Goal: Task Accomplishment & Management: Manage account settings

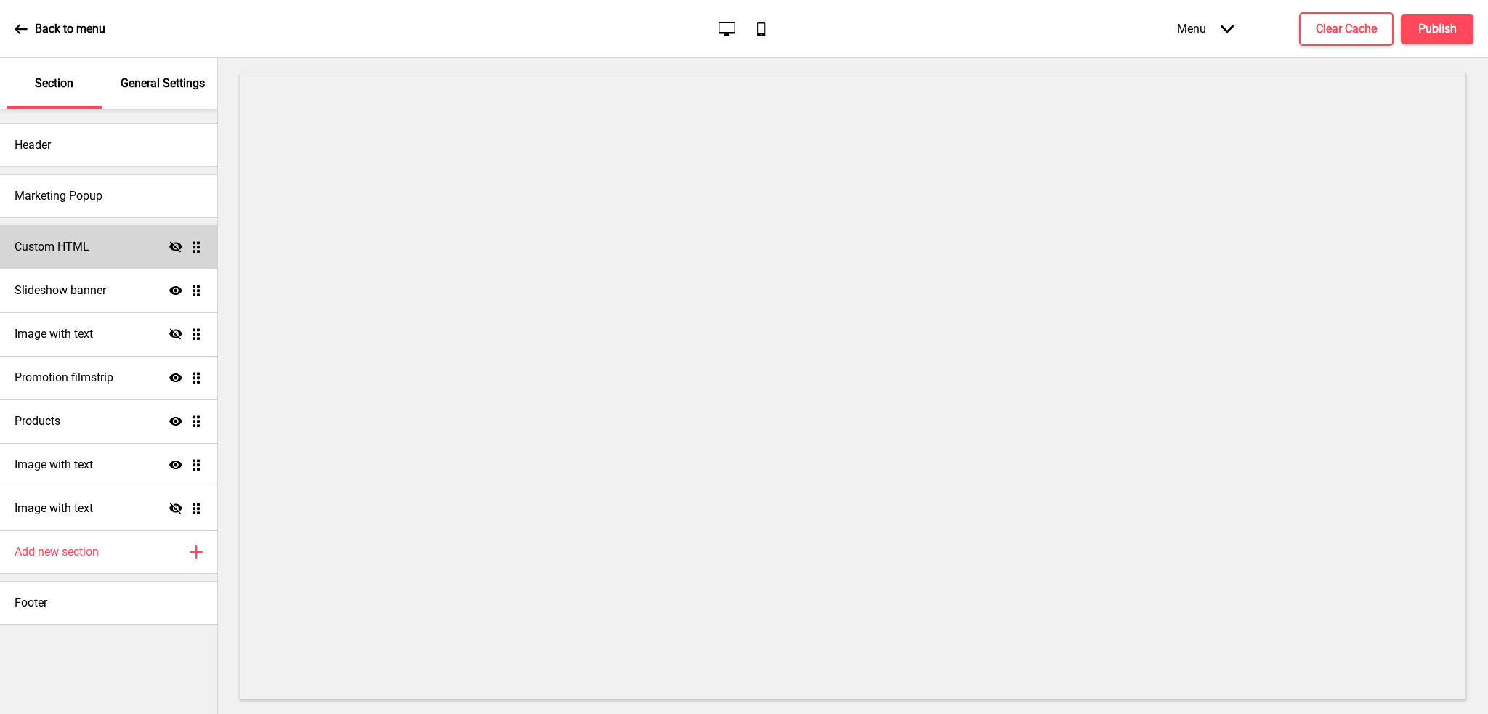
click at [177, 246] on icon "Hide" at bounding box center [175, 246] width 13 height 13
click at [177, 246] on icon at bounding box center [175, 247] width 13 height 9
click at [177, 248] on icon at bounding box center [175, 246] width 13 height 11
click at [177, 248] on icon at bounding box center [175, 247] width 13 height 9
click at [192, 249] on ul "Custom HTML Hide Drag Slideshow banner Show Drag Image with text Hide Drag Prom…" at bounding box center [108, 377] width 217 height 305
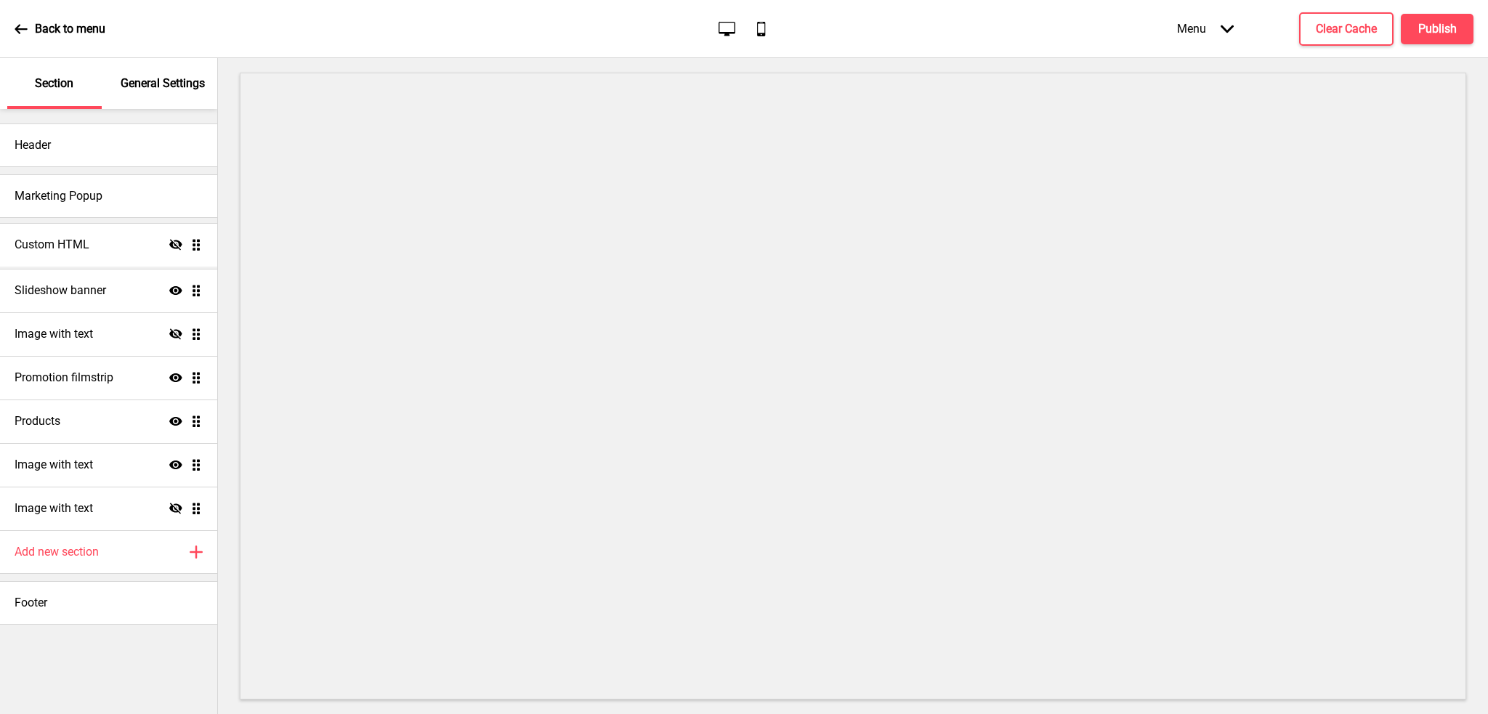
drag, startPoint x: 195, startPoint y: 248, endPoint x: 192, endPoint y: 240, distance: 8.3
click at [192, 240] on ul "Custom HTML Hide Drag Slideshow banner Show Drag Image with text Hide Drag Prom…" at bounding box center [108, 377] width 217 height 305
click at [173, 86] on font "常規設定" at bounding box center [162, 83] width 46 height 14
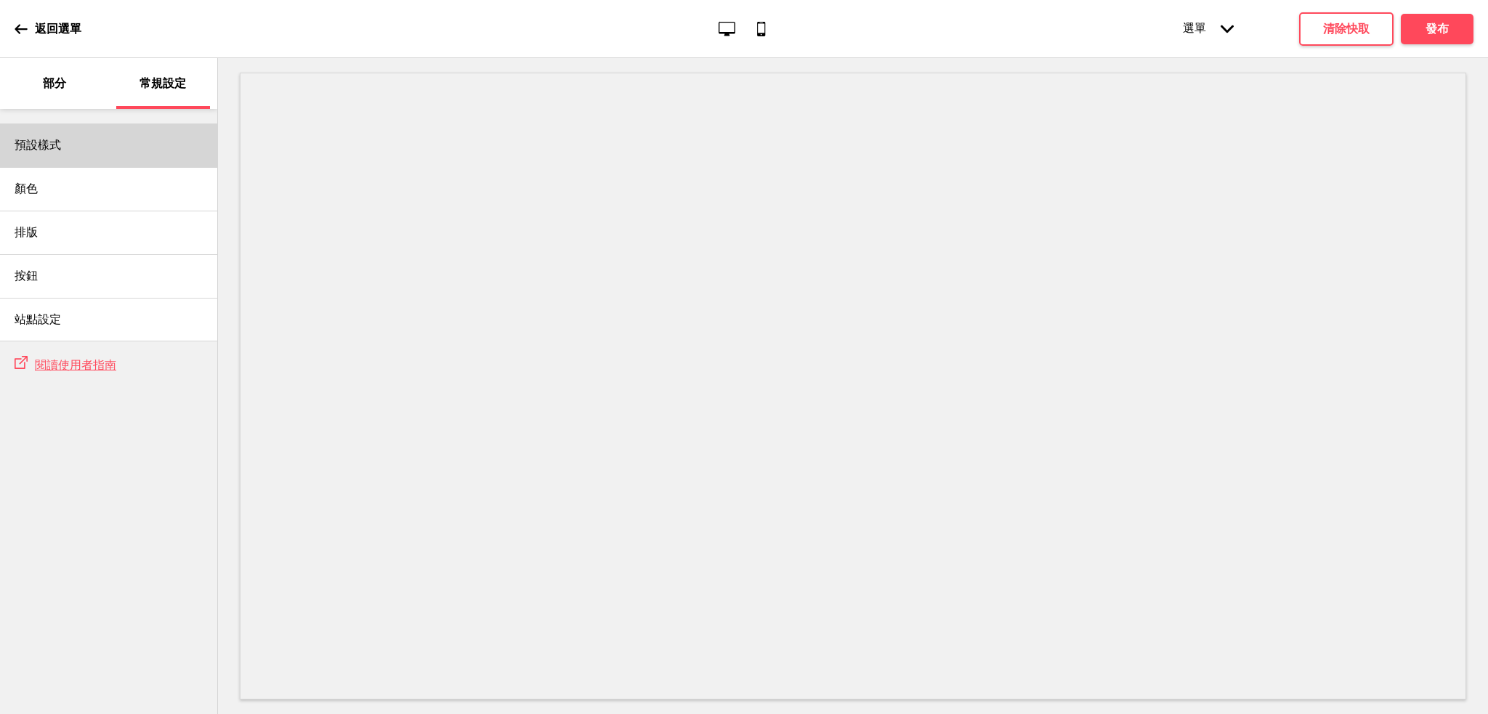
click at [54, 141] on font "預設樣式" at bounding box center [38, 145] width 46 height 14
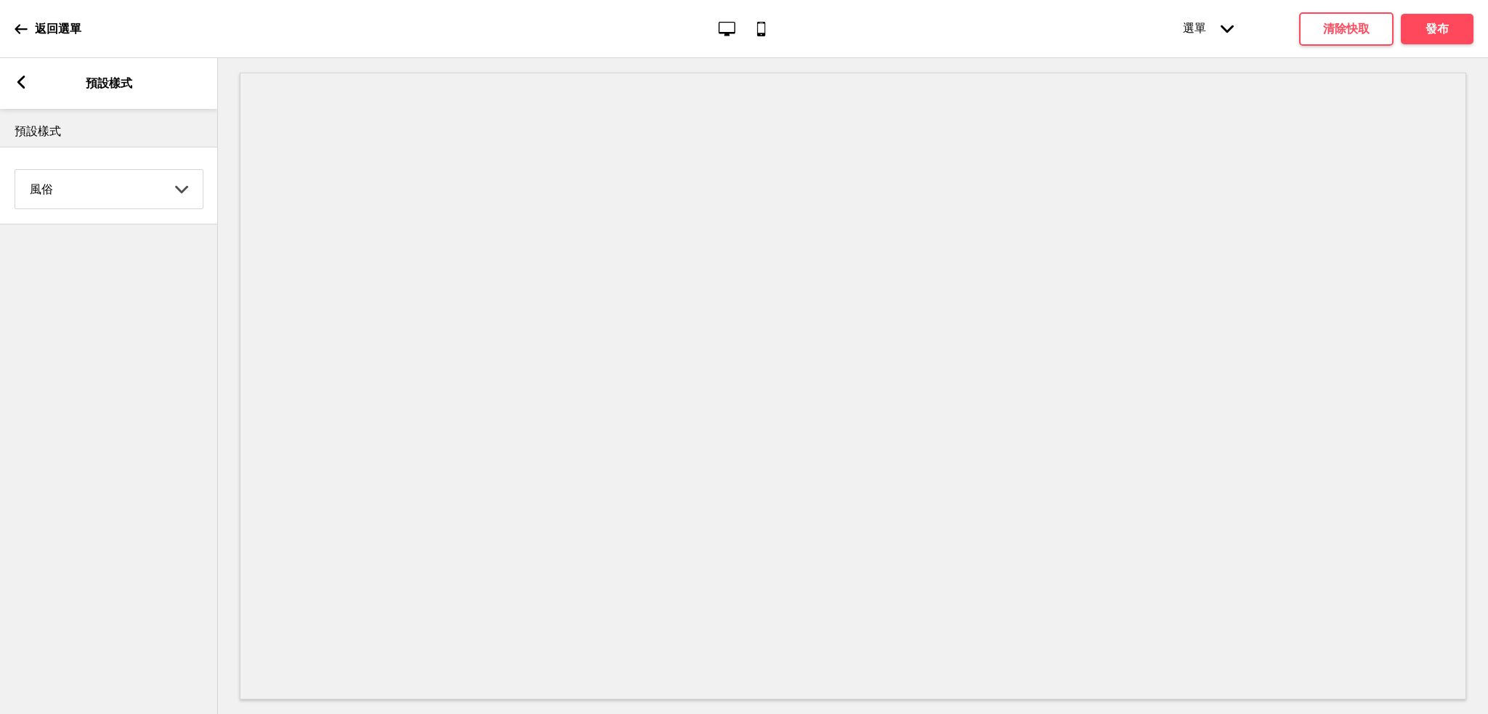
click at [151, 197] on select "咖啡 對比 黑暗的 地球 海洋 極簡主義者 現代的 奧德爾 粉彩 黃色水果 風俗" at bounding box center [108, 189] width 187 height 38
click at [154, 190] on select "咖啡 對比 黑暗的 地球 海洋 極簡主義者 現代的 奧德爾 粉彩 黃色水果 風俗" at bounding box center [108, 189] width 187 height 38
select select "coffee"
click at [15, 171] on select "咖啡 對比 黑暗的 地球 海洋 極簡主義者 現代的 奧德爾 粉彩 黃色水果 風俗" at bounding box center [108, 189] width 187 height 38
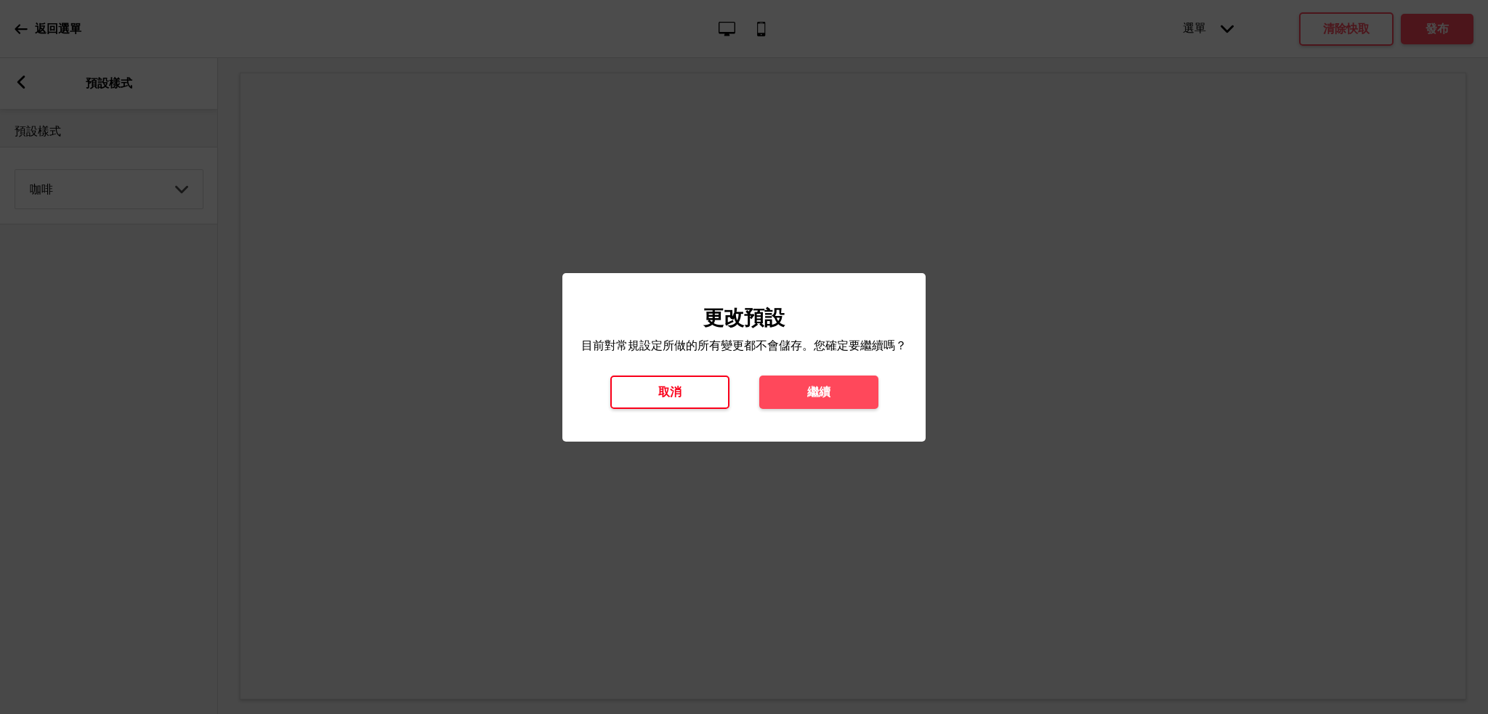
click at [658, 400] on h4 "取消" at bounding box center [669, 392] width 23 height 16
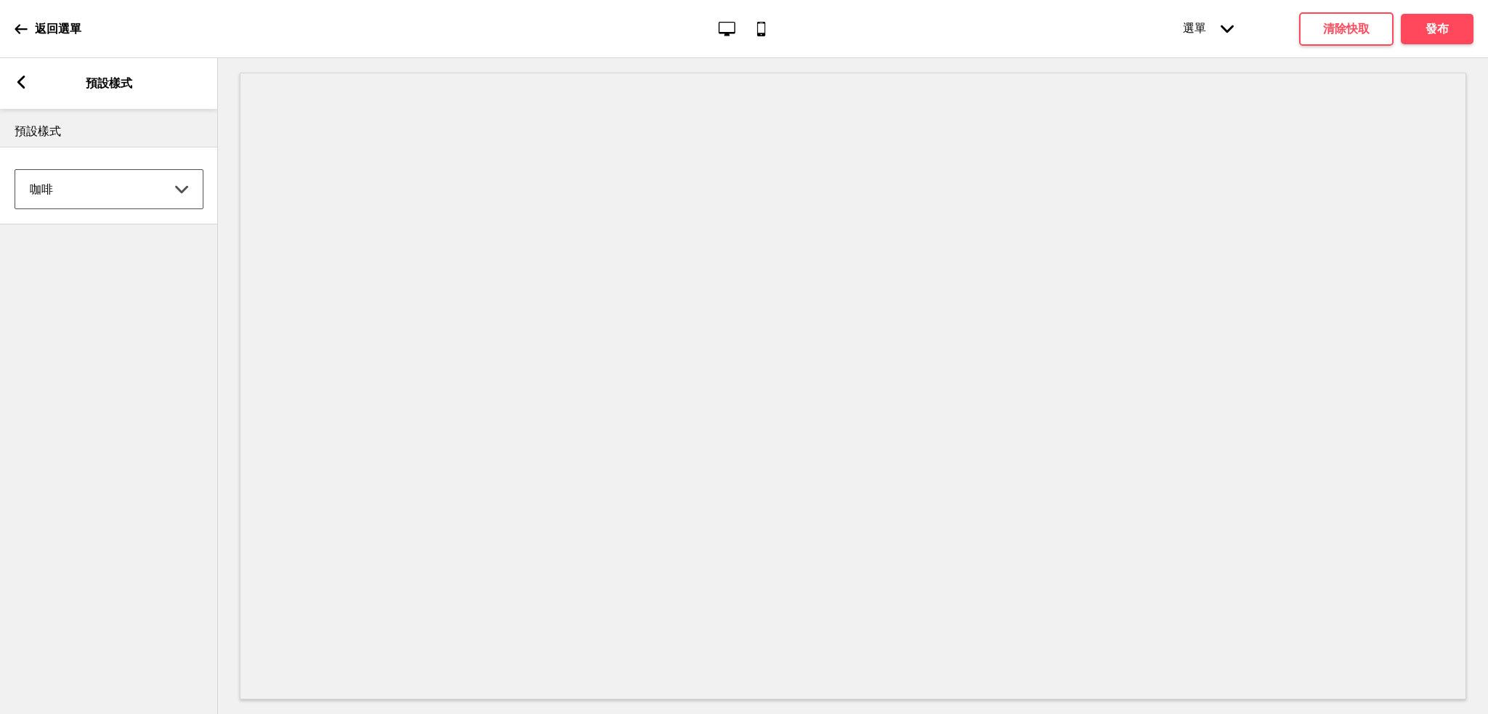
click at [18, 81] on icon at bounding box center [21, 82] width 8 height 13
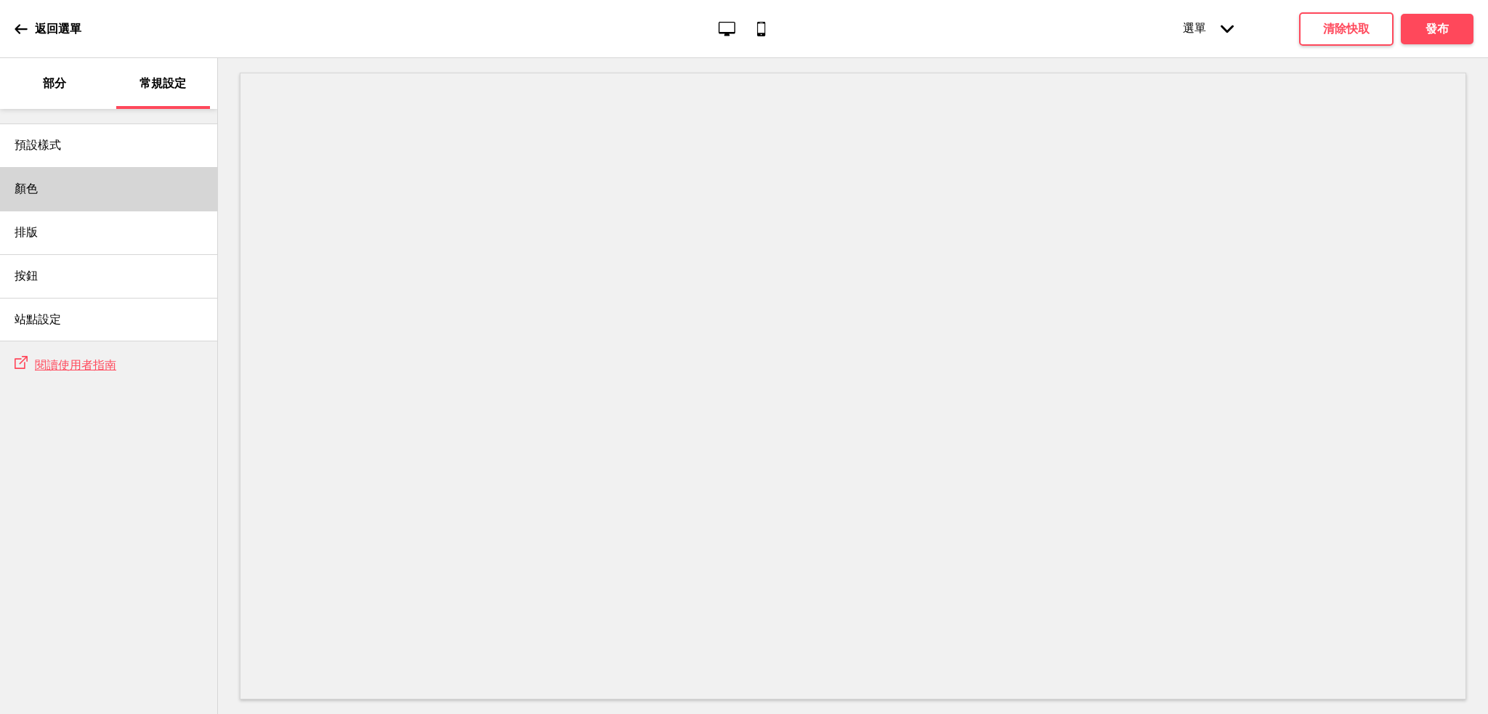
click at [73, 192] on div "顏色" at bounding box center [108, 189] width 217 height 44
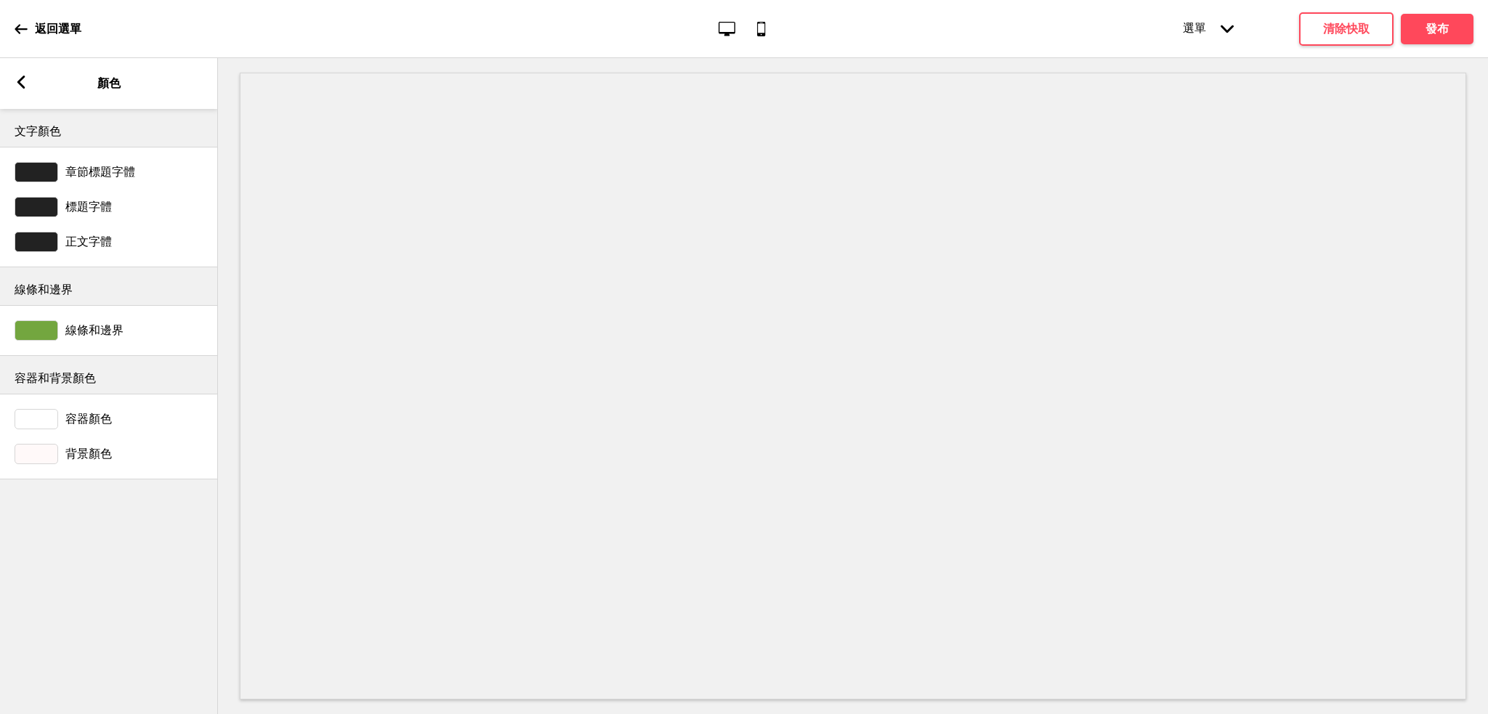
click at [27, 84] on rect at bounding box center [21, 82] width 13 height 13
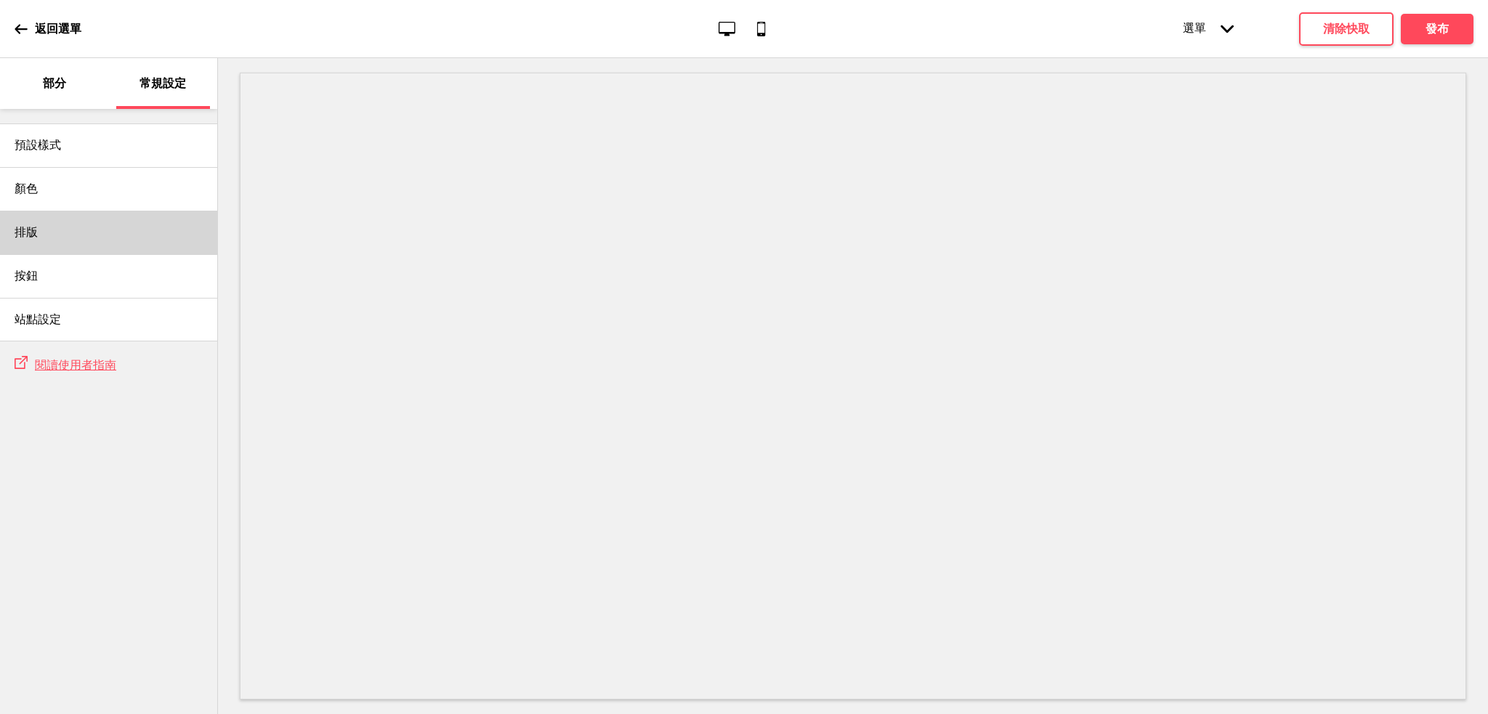
click at [60, 232] on div "排版" at bounding box center [108, 233] width 217 height 44
select select "Roboto"
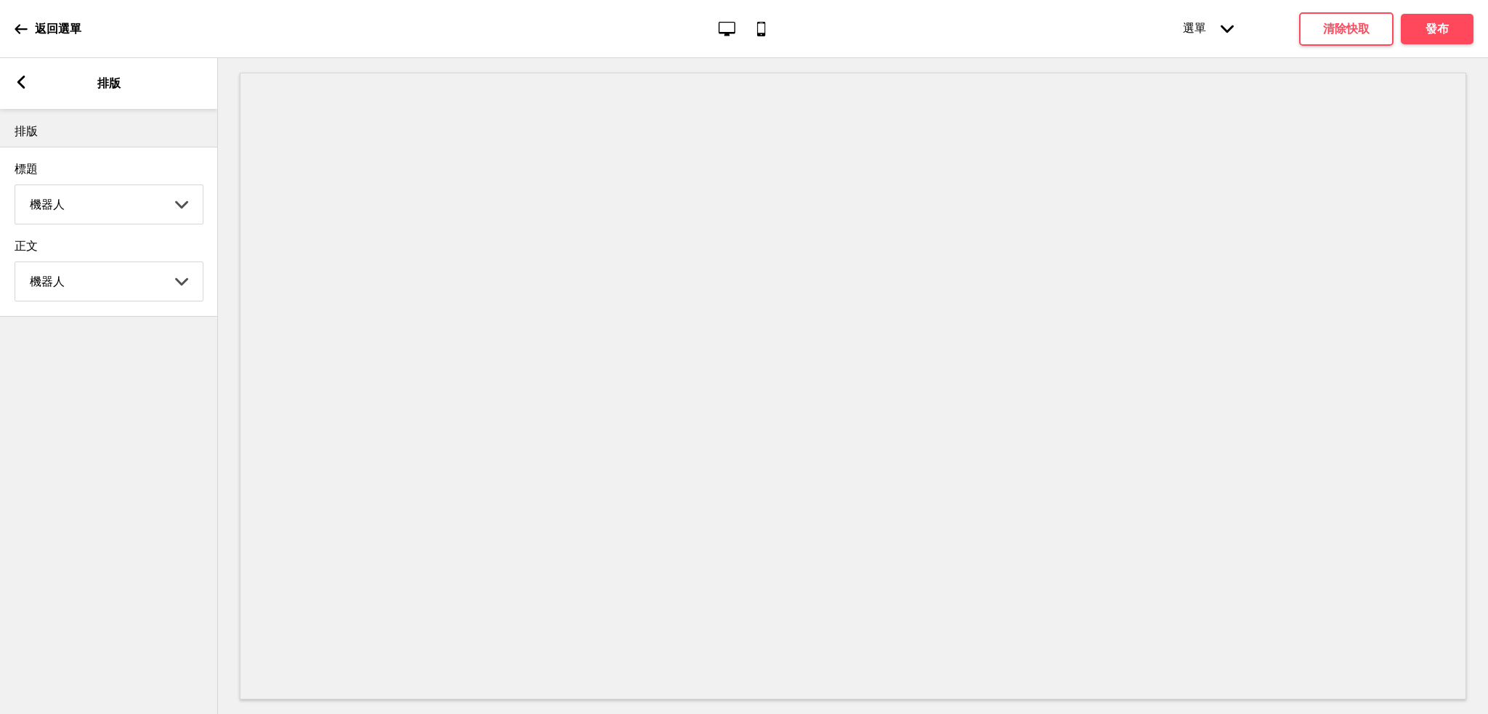
click at [19, 81] on icon at bounding box center [21, 82] width 8 height 13
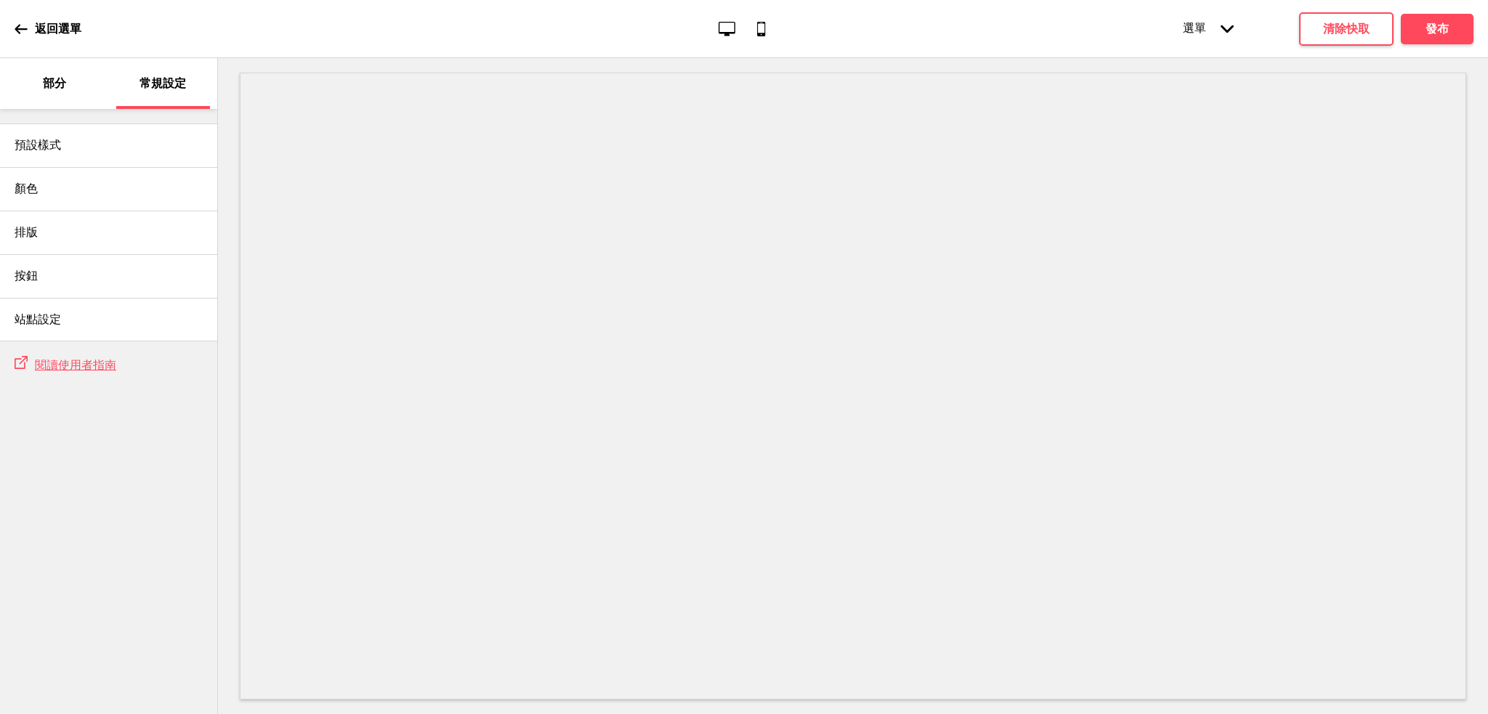
click at [51, 84] on font "部分" at bounding box center [54, 83] width 23 height 14
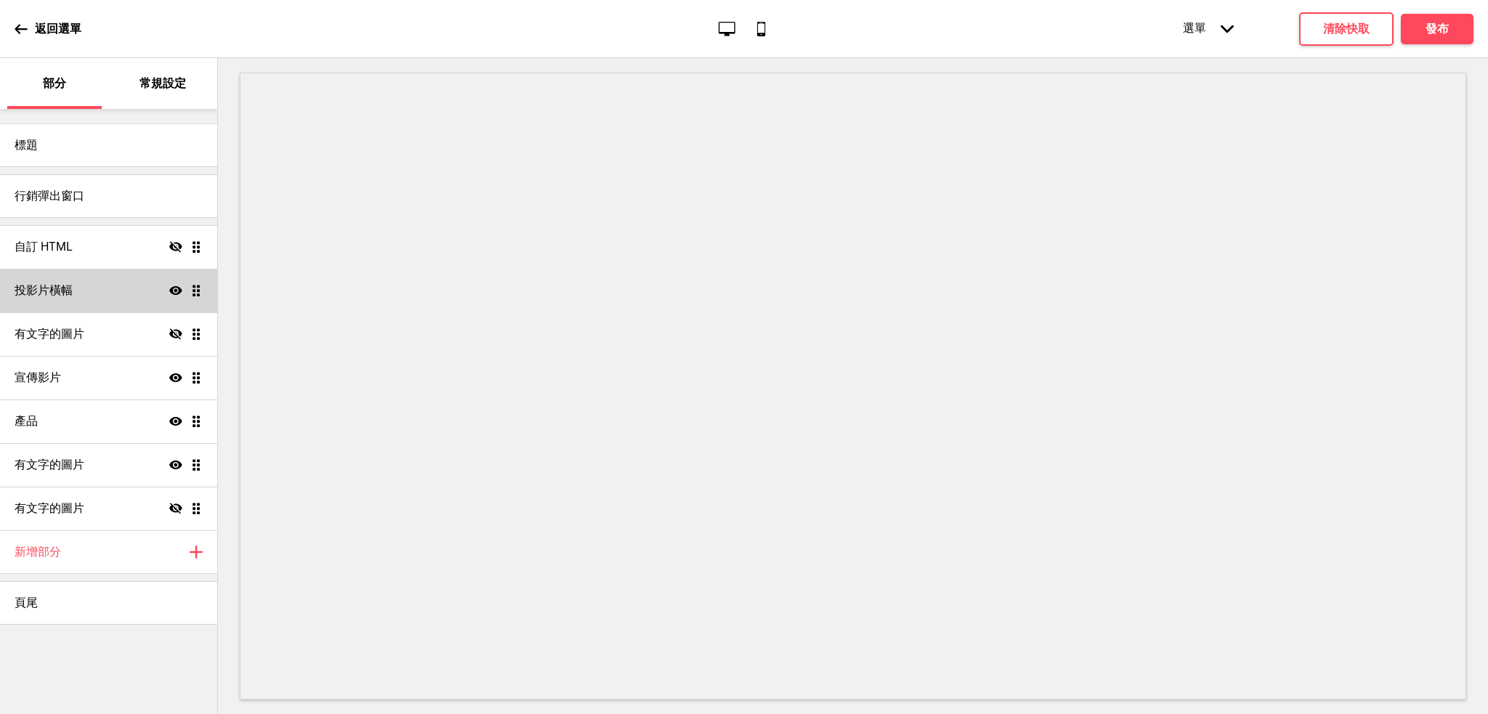
click at [112, 299] on div "投影片橫幅 Show Drag" at bounding box center [108, 291] width 217 height 44
select select "8000"
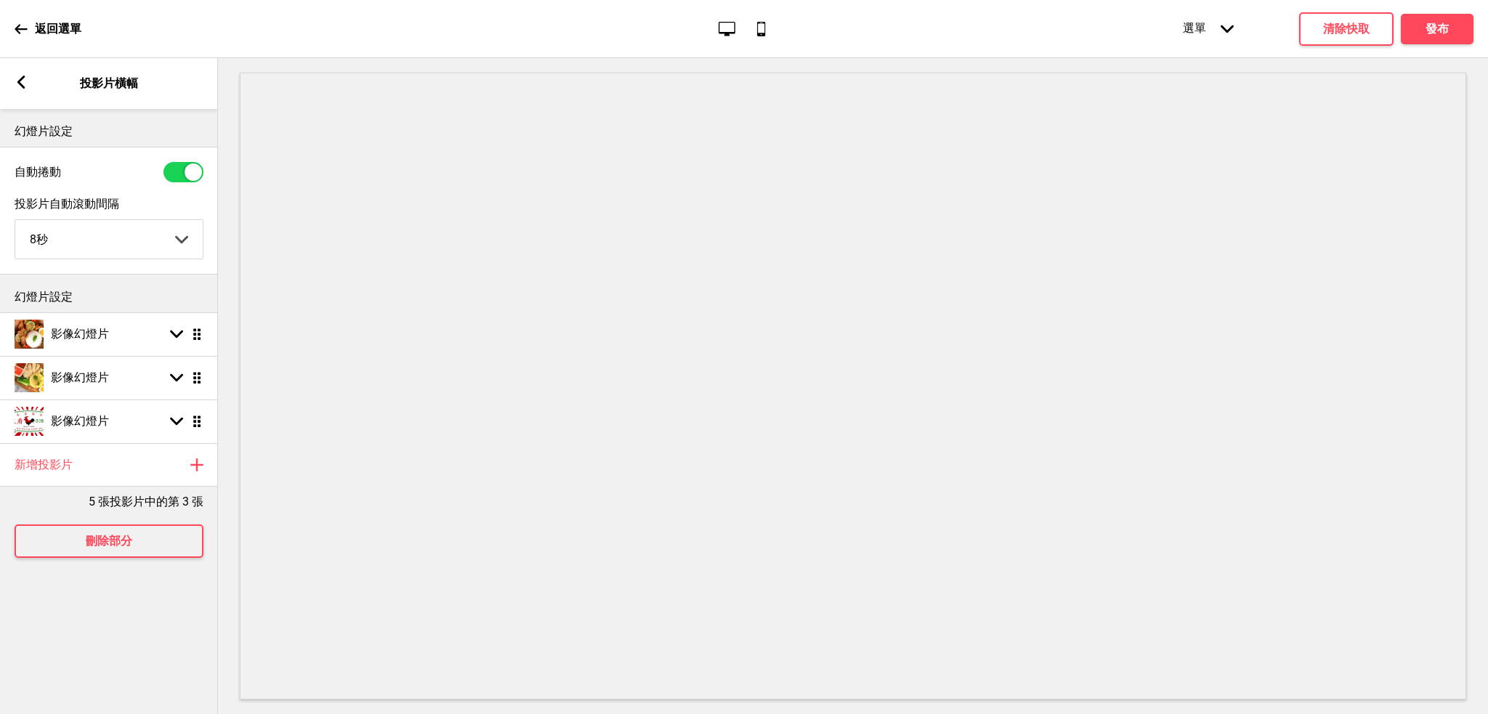
click at [19, 84] on icon at bounding box center [21, 82] width 8 height 13
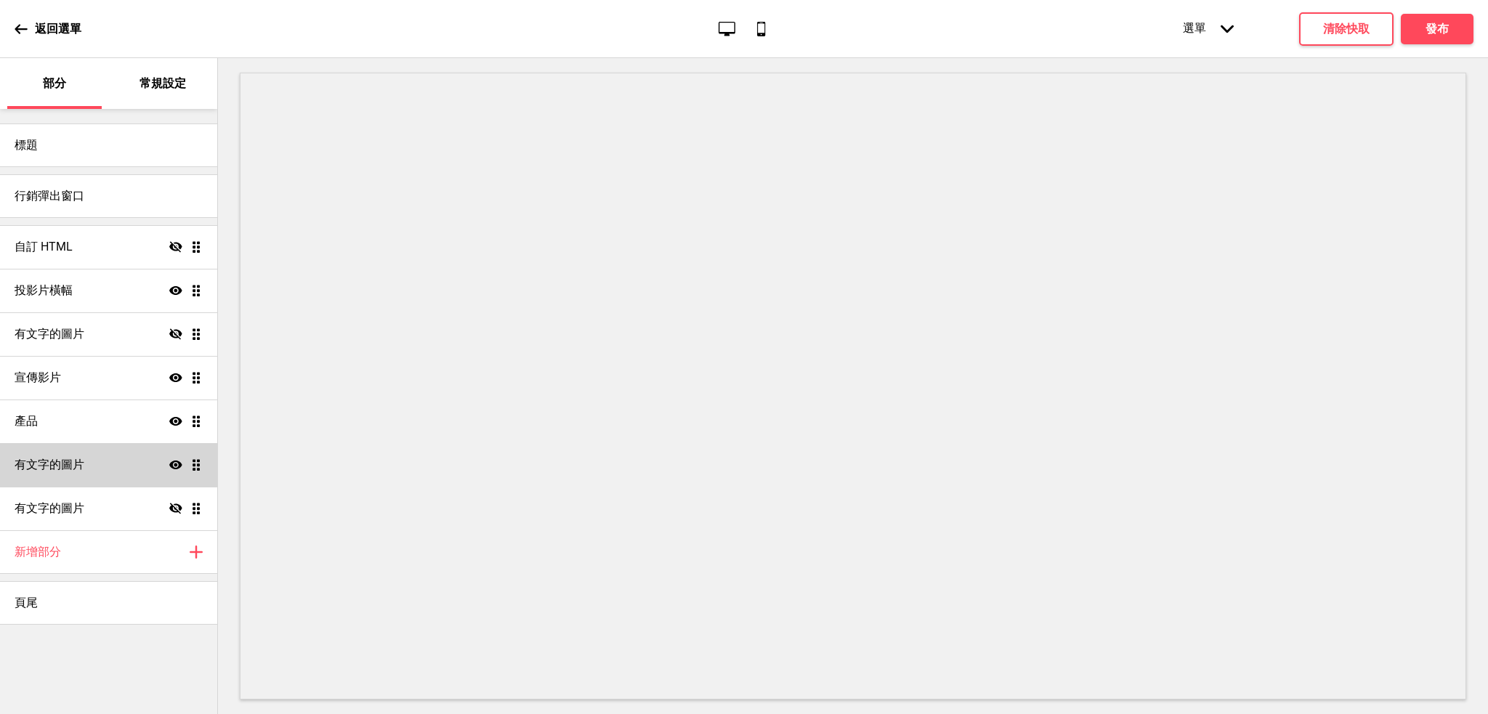
click at [115, 463] on div "有文字的圖片 Show Drag" at bounding box center [108, 465] width 217 height 44
select select "center"
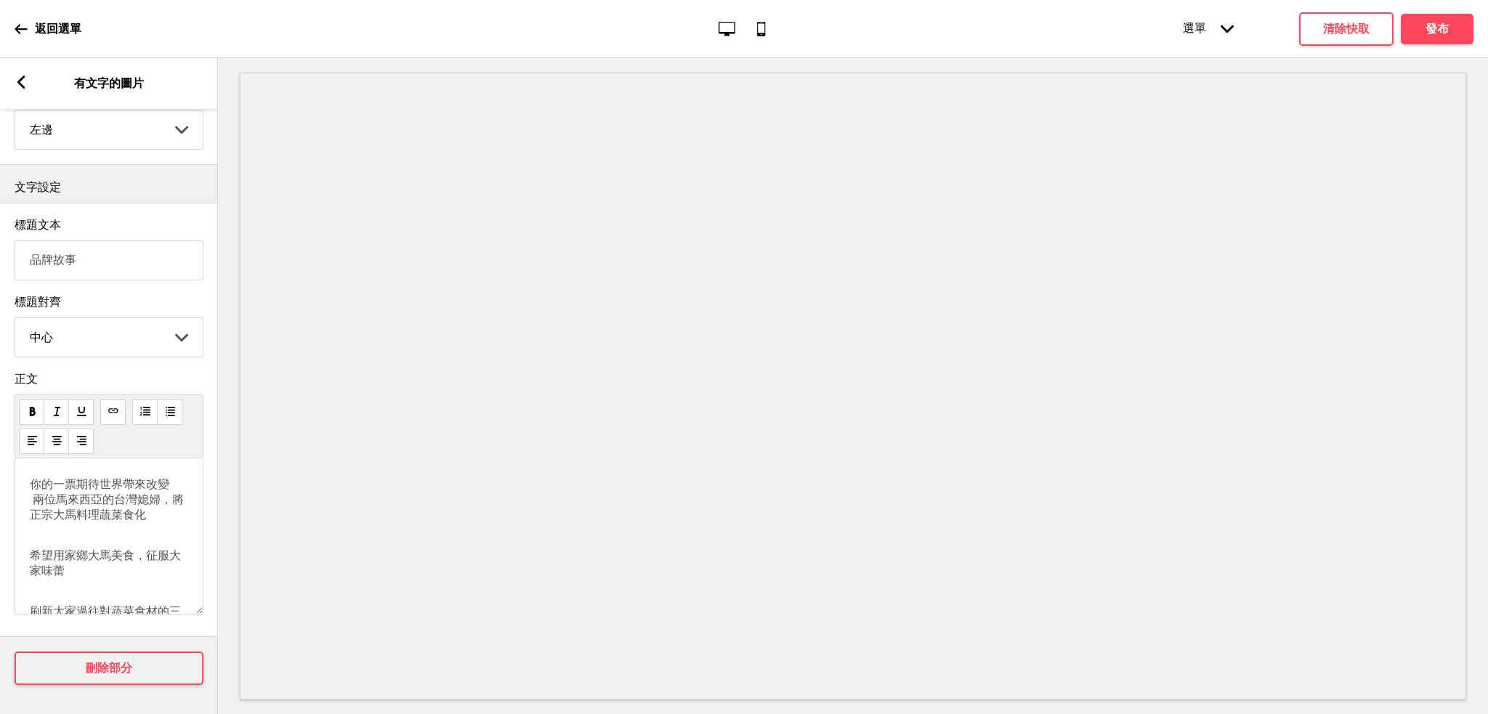
click at [19, 86] on rect at bounding box center [21, 82] width 13 height 13
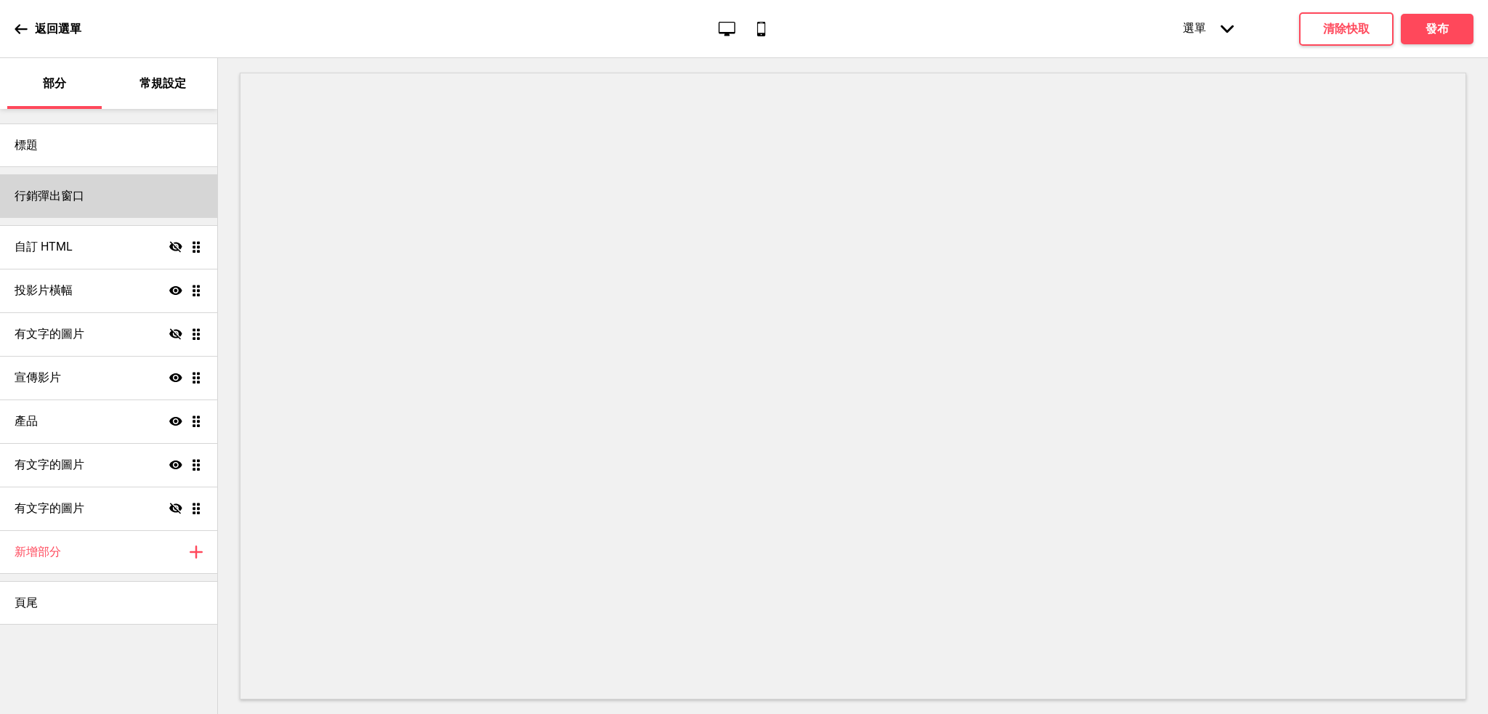
click at [90, 199] on div "行銷彈出窗口" at bounding box center [108, 196] width 217 height 44
select select "timeDelay"
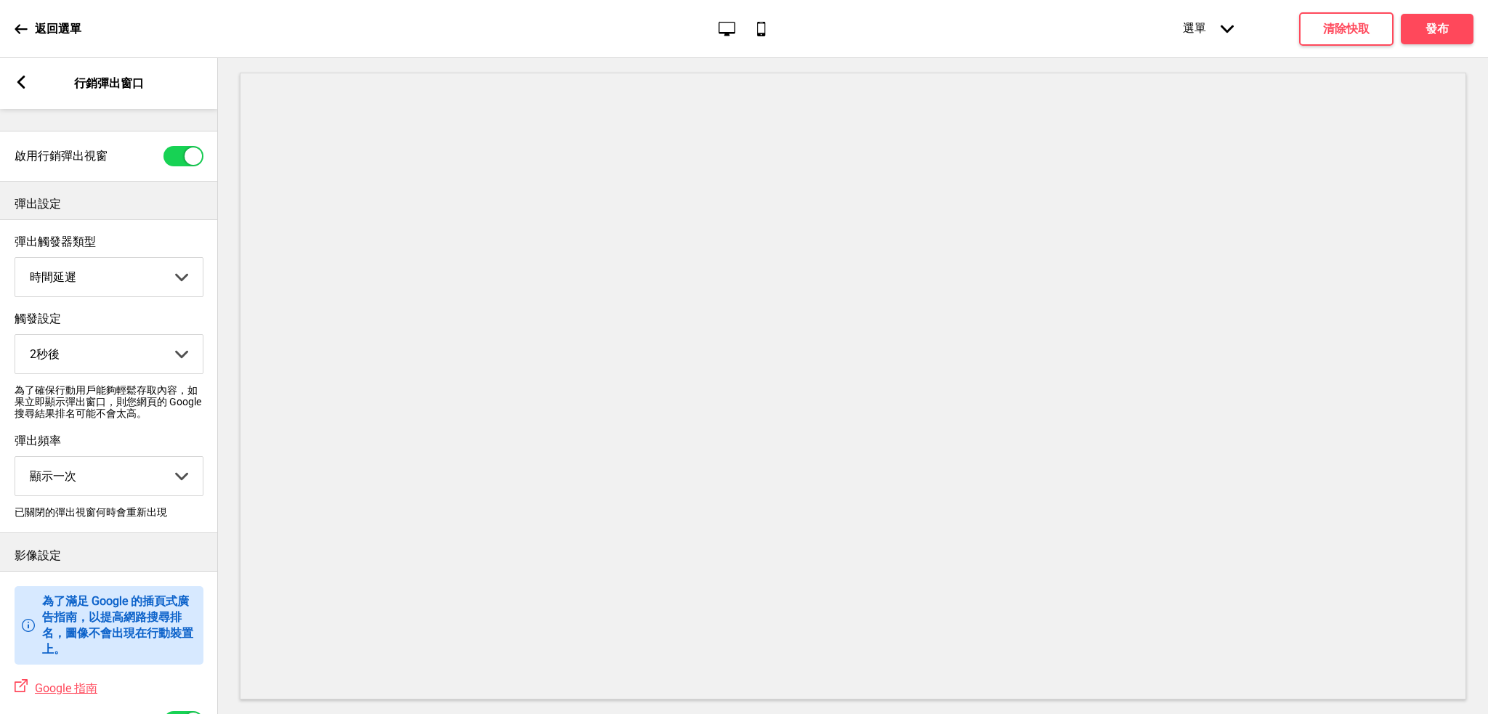
click at [23, 75] on div "Arrow left 行銷彈出窗口" at bounding box center [109, 83] width 218 height 51
click at [19, 84] on icon at bounding box center [21, 82] width 8 height 13
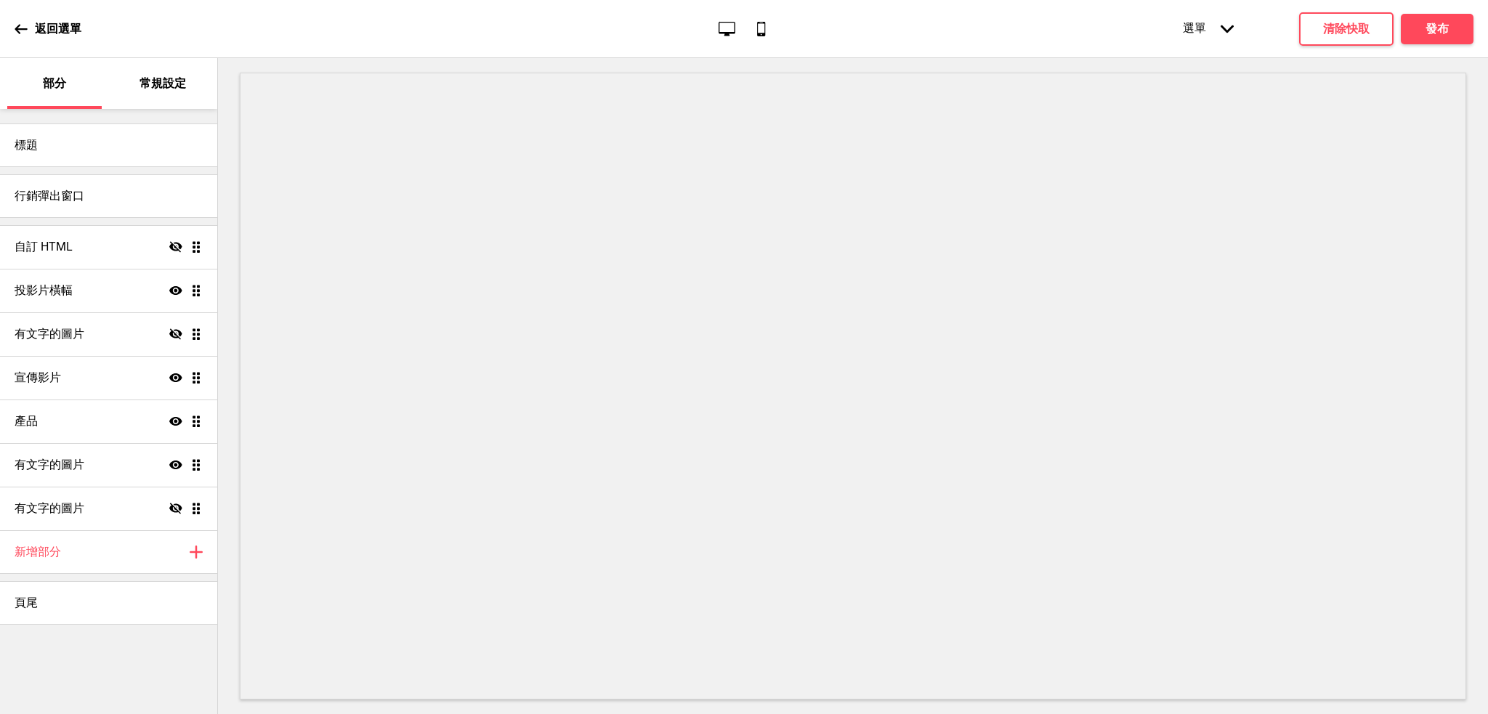
click at [20, 30] on icon at bounding box center [21, 29] width 13 height 13
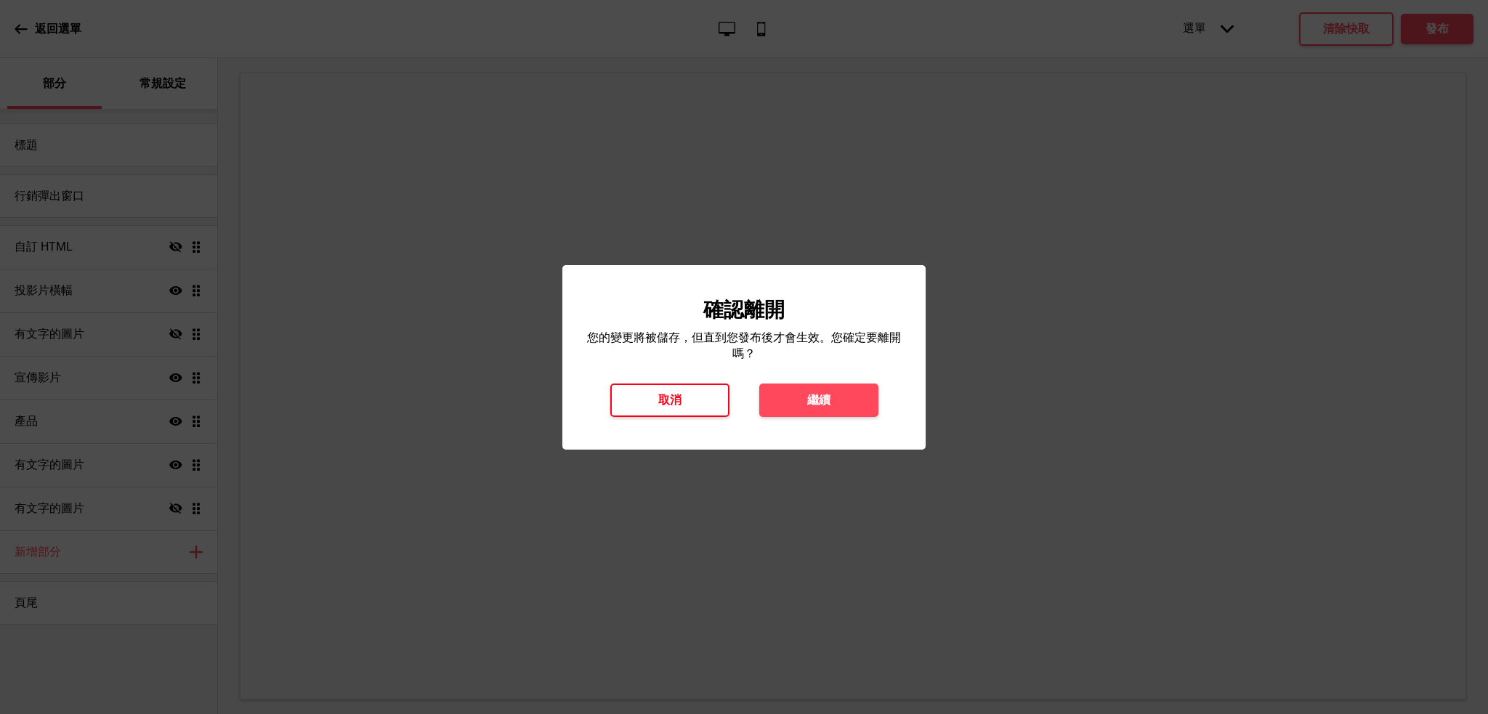
click at [697, 401] on button "取消" at bounding box center [669, 400] width 119 height 33
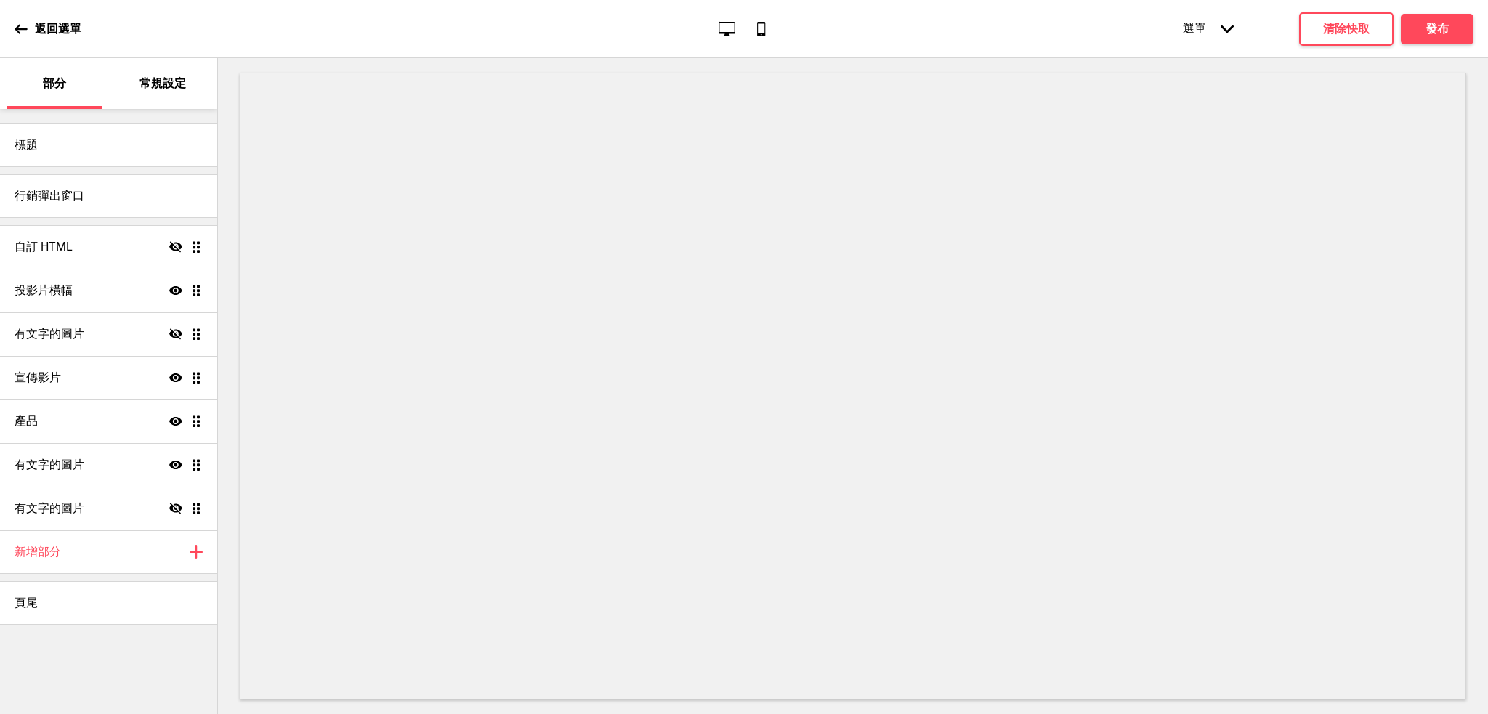
click at [1223, 30] on icon "Arrow down" at bounding box center [1226, 29] width 13 height 13
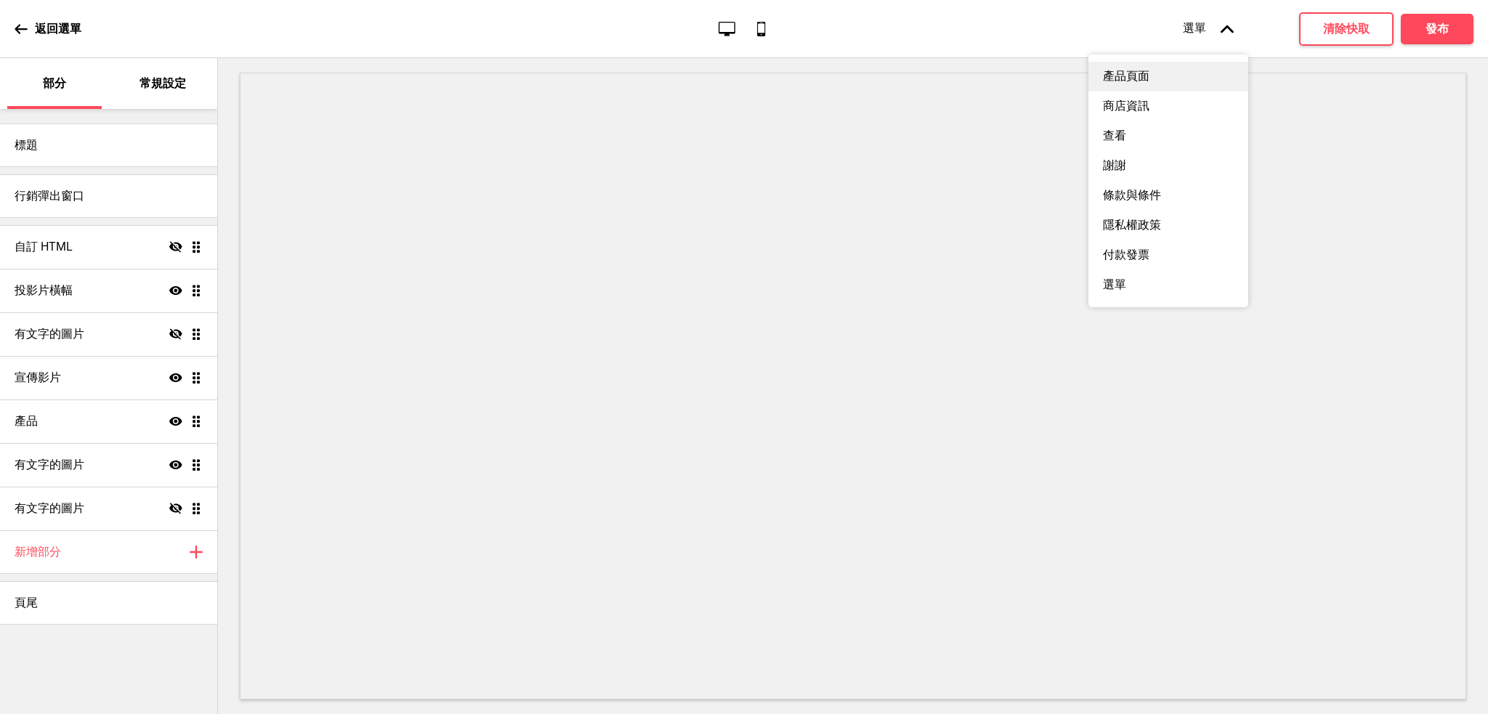
click at [1167, 75] on div "產品頁面" at bounding box center [1168, 77] width 160 height 30
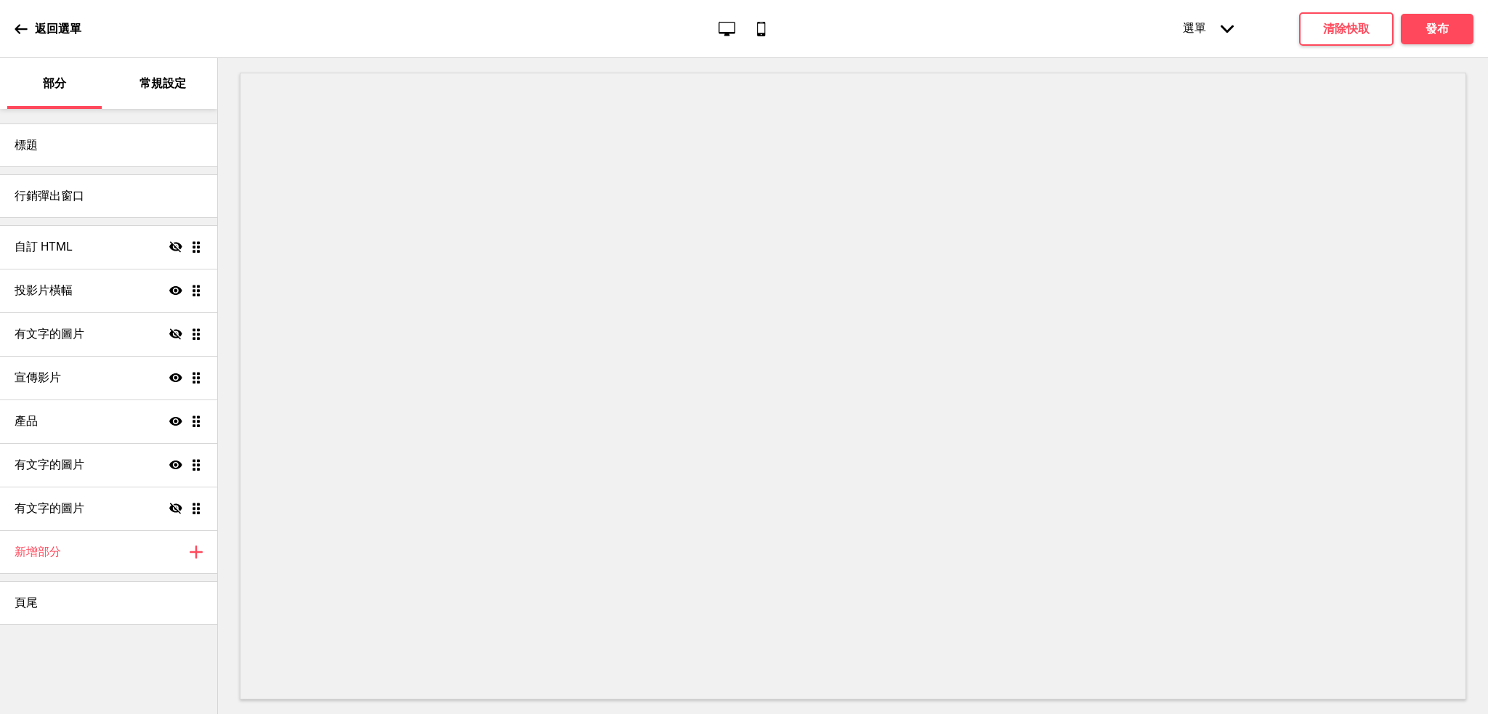
click at [761, 32] on icon "Mobile" at bounding box center [761, 29] width 20 height 20
click at [731, 28] on icon "Desktop" at bounding box center [727, 29] width 20 height 20
drag, startPoint x: 761, startPoint y: 30, endPoint x: 779, endPoint y: 28, distance: 18.2
click at [761, 29] on icon "Mobile" at bounding box center [761, 29] width 20 height 20
click at [1228, 28] on icon at bounding box center [1226, 29] width 13 height 8
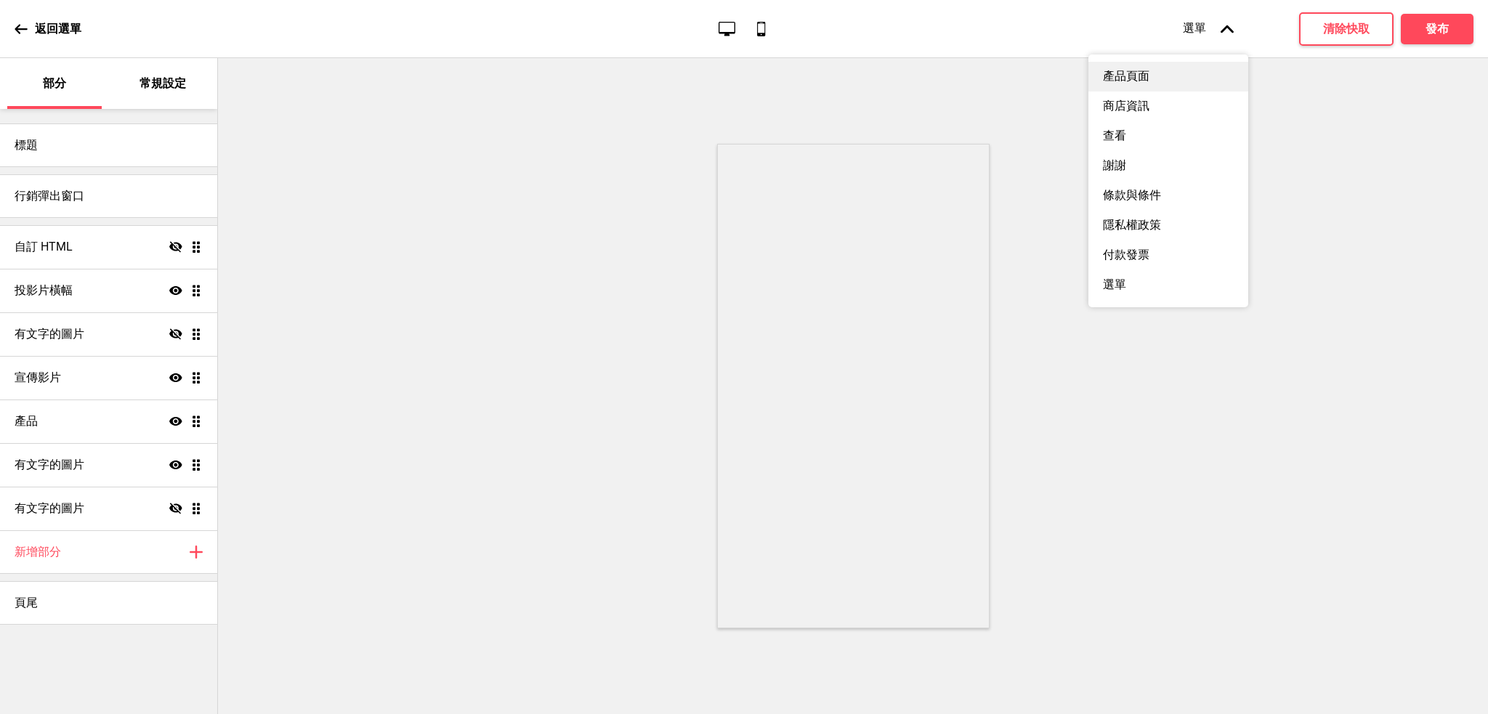
click at [1154, 75] on div "產品頁面" at bounding box center [1168, 77] width 160 height 30
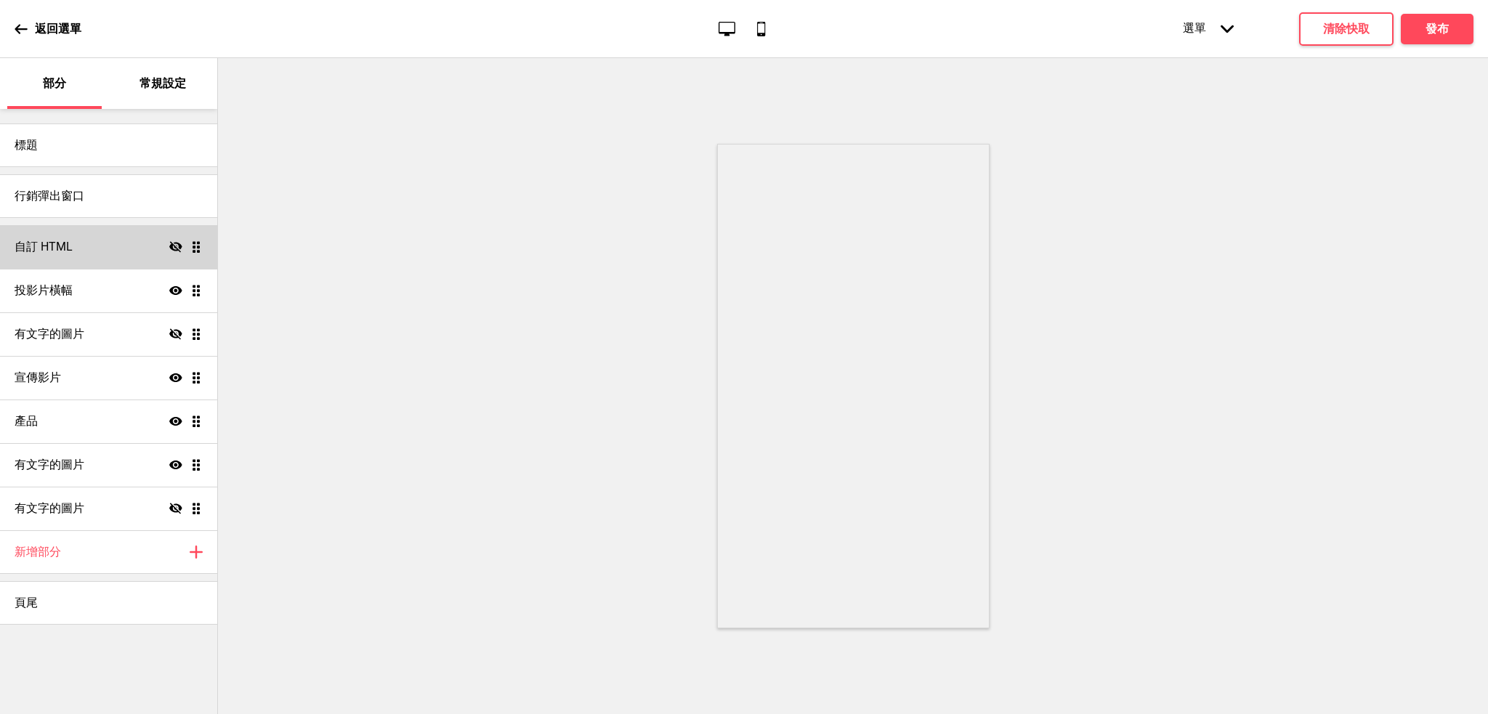
click at [177, 249] on icon "Hide" at bounding box center [175, 246] width 13 height 13
click at [192, 249] on ul "自訂 HTML Show Drag 投影片橫幅 Show Drag 有文字的圖片 Hide Drag 宣傳影片 Show Drag 產品 Show Drag …" at bounding box center [108, 377] width 217 height 305
click at [64, 248] on font "自訂 HTML" at bounding box center [44, 247] width 58 height 14
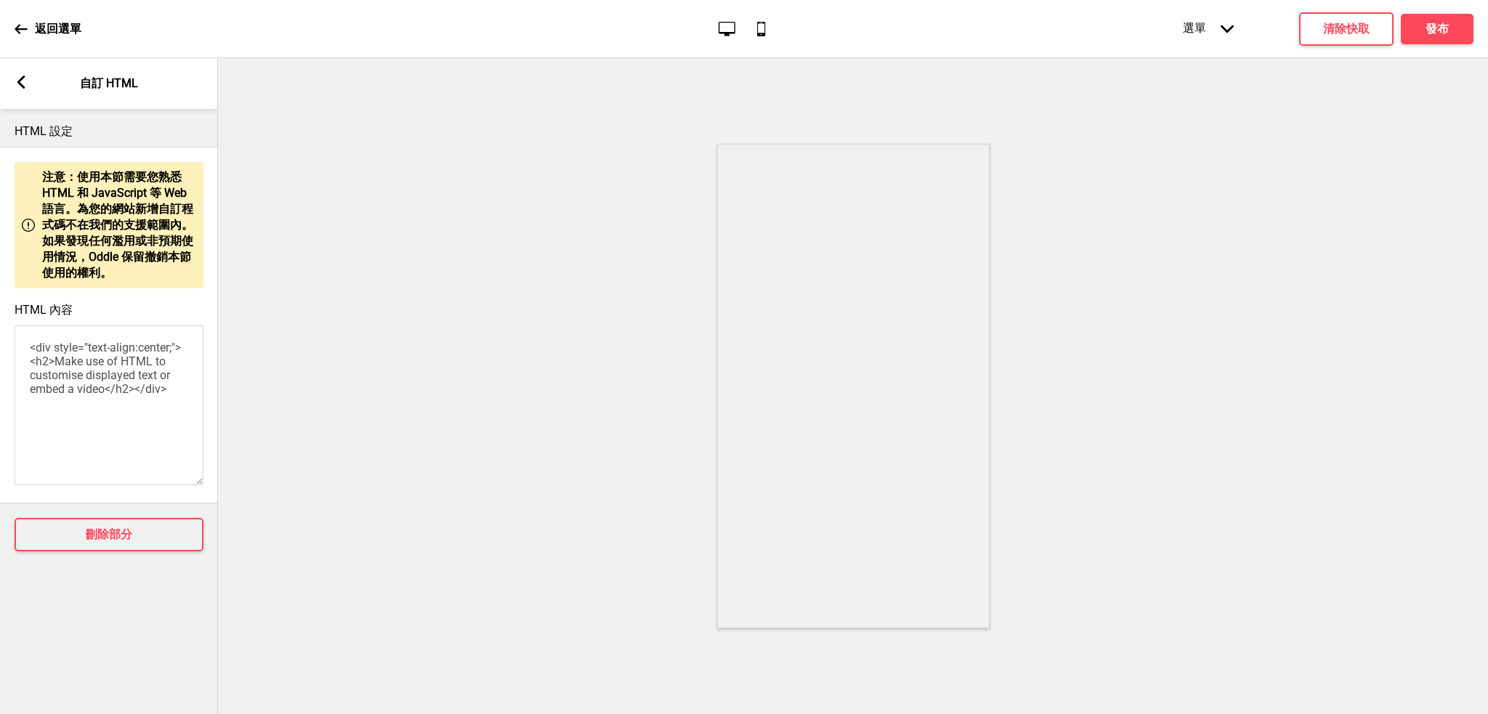
click at [23, 88] on icon at bounding box center [21, 82] width 8 height 13
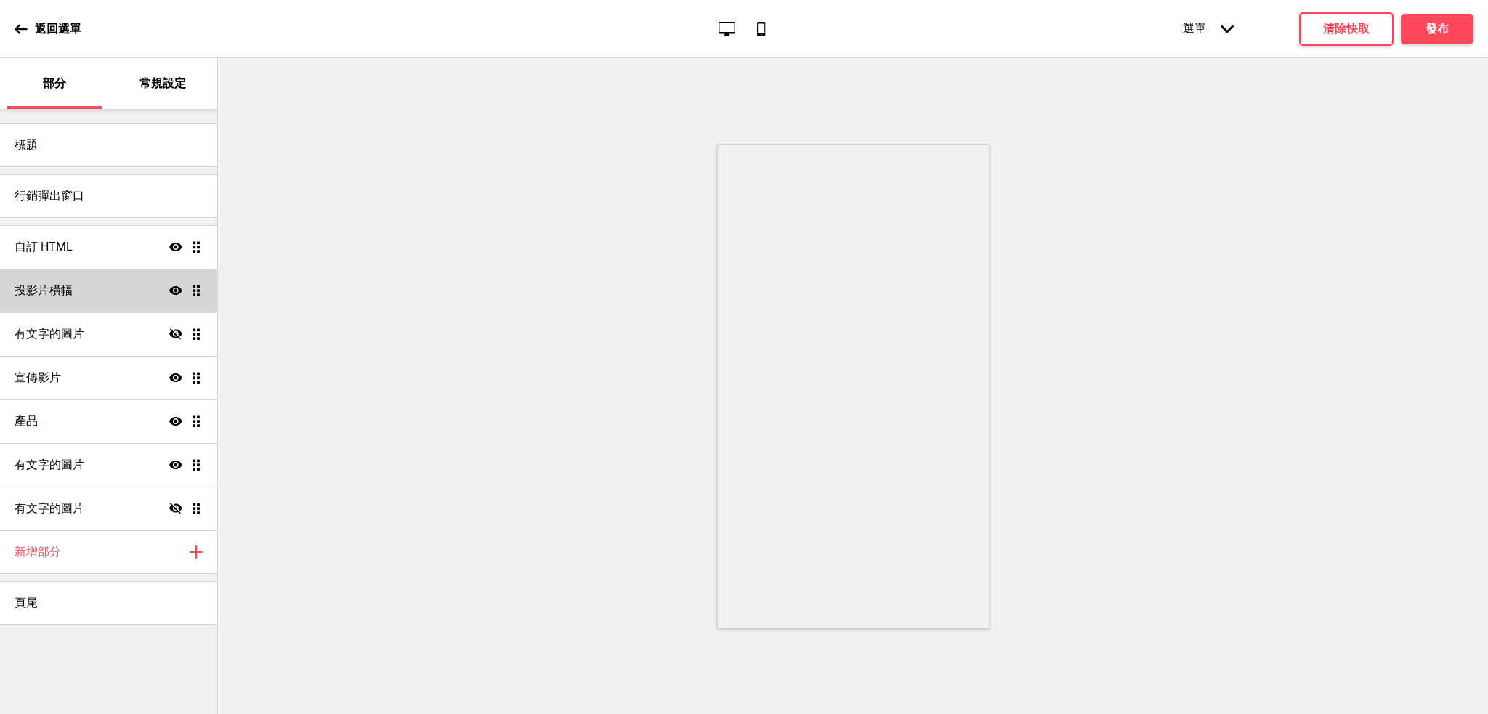
click at [99, 293] on div "投影片橫幅 Show Drag" at bounding box center [108, 291] width 217 height 44
select select "8000"
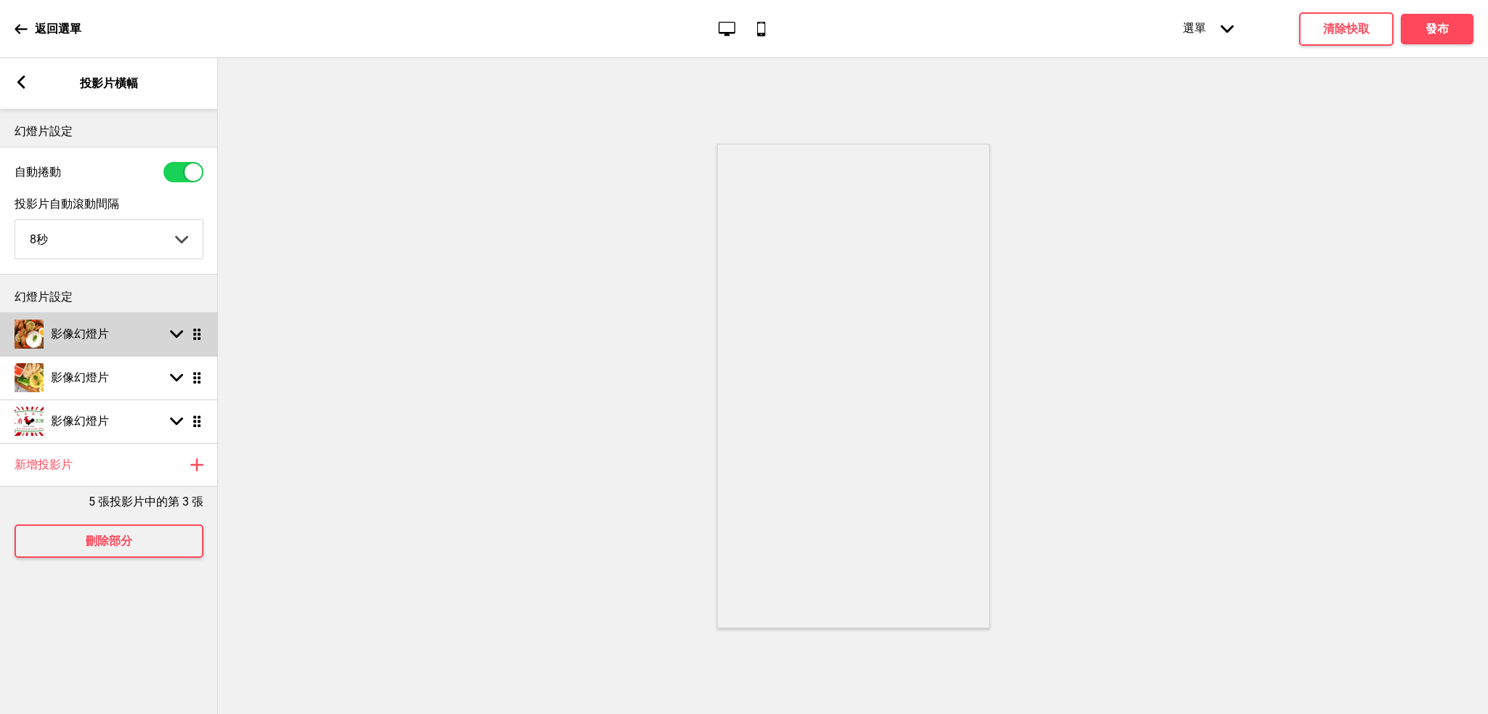
click at [203, 345] on div "影像幻燈片 Arrow down Drag" at bounding box center [109, 334] width 218 height 44
select select "right"
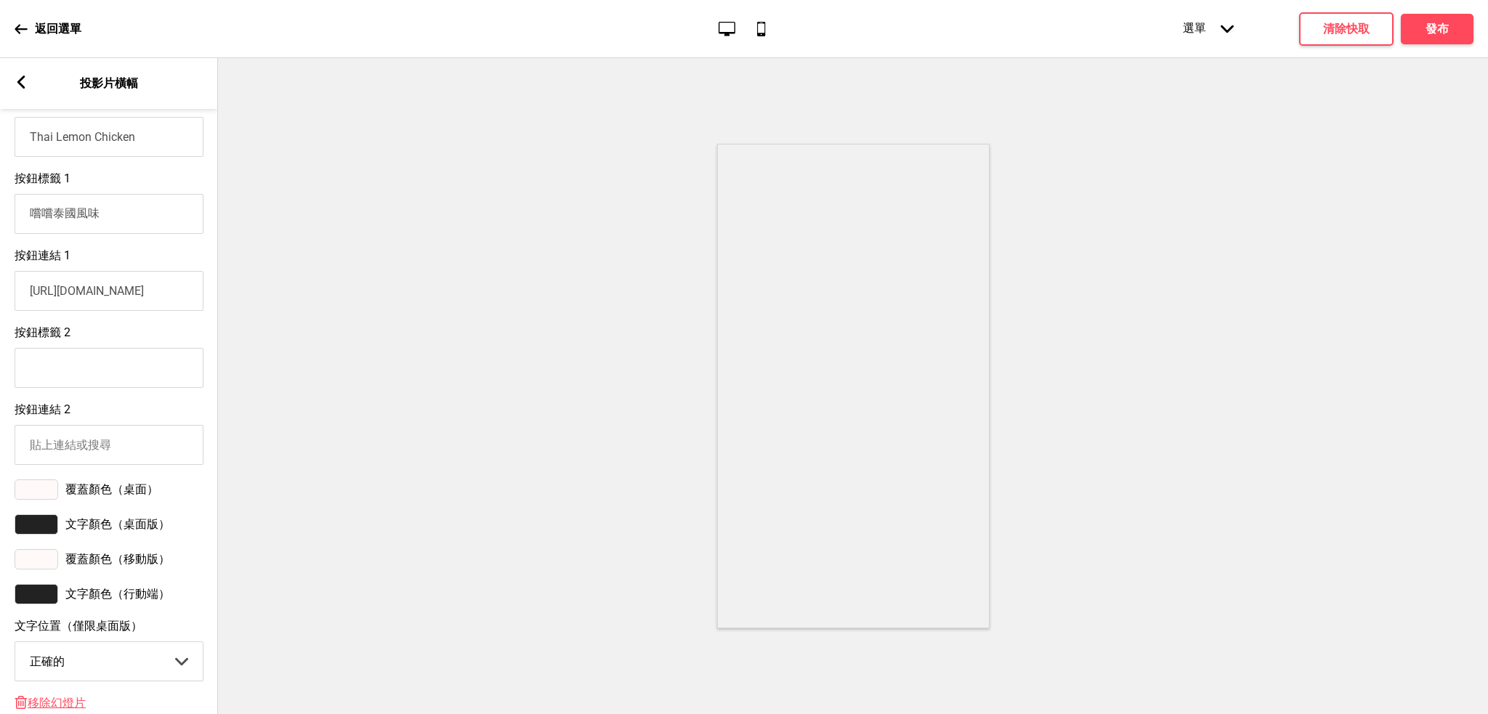
scroll to position [581, 0]
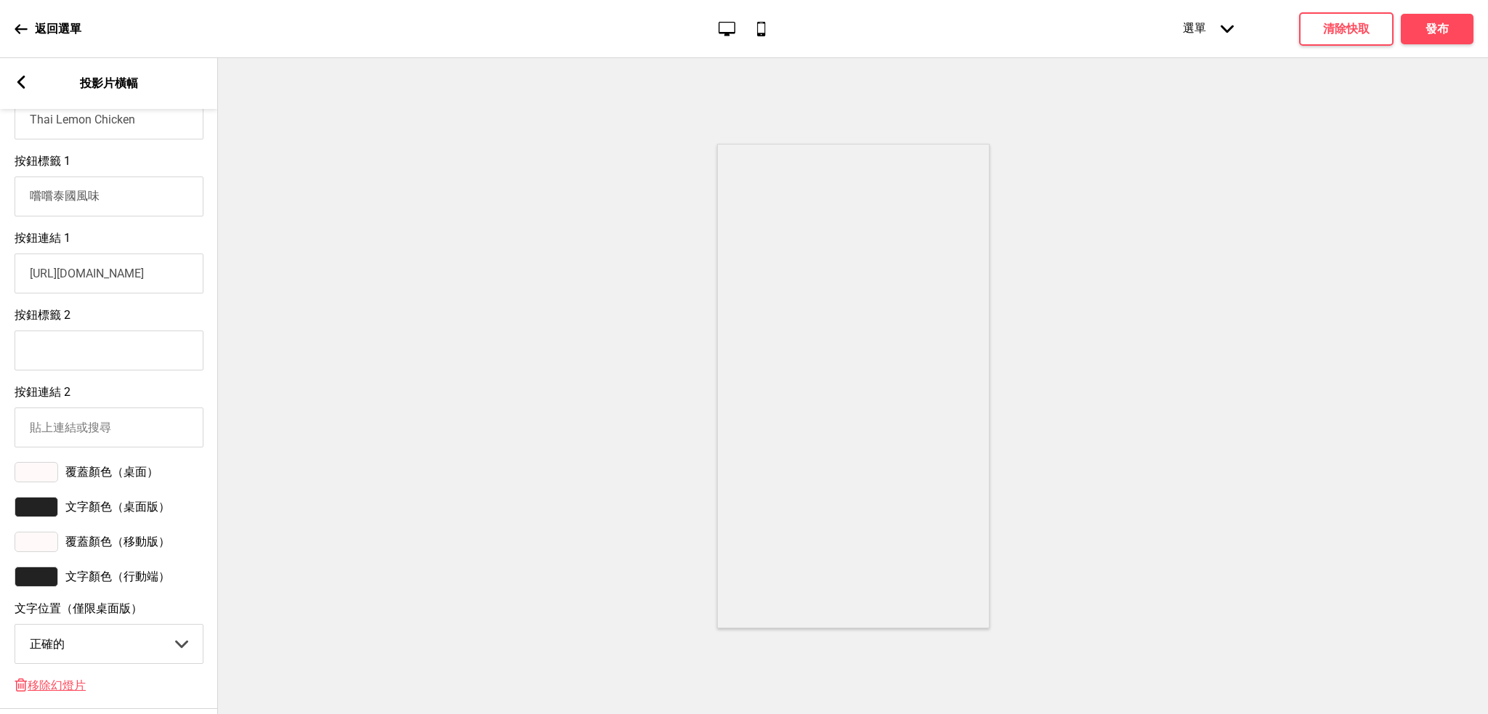
click at [1197, 35] on font "選單" at bounding box center [1194, 28] width 23 height 14
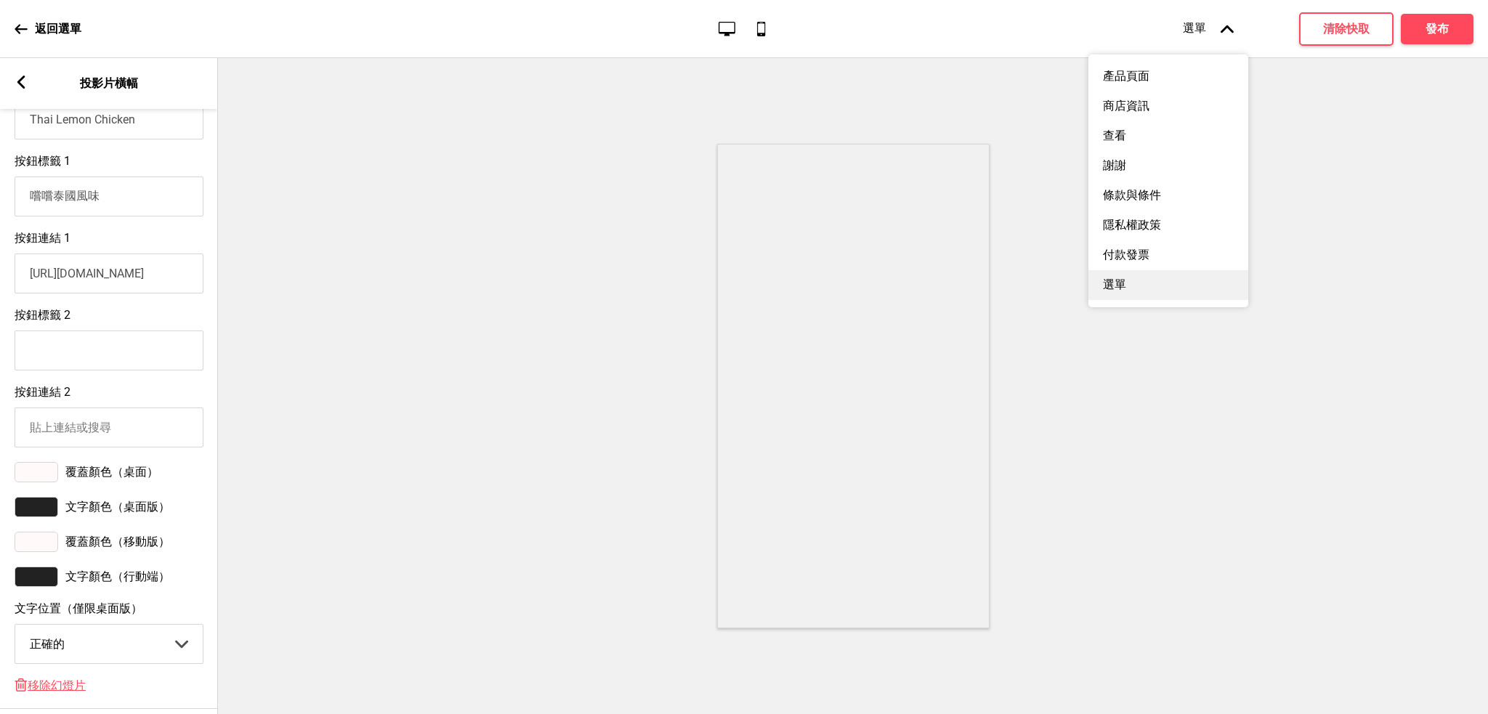
click at [1124, 291] on font "選單" at bounding box center [1114, 284] width 23 height 14
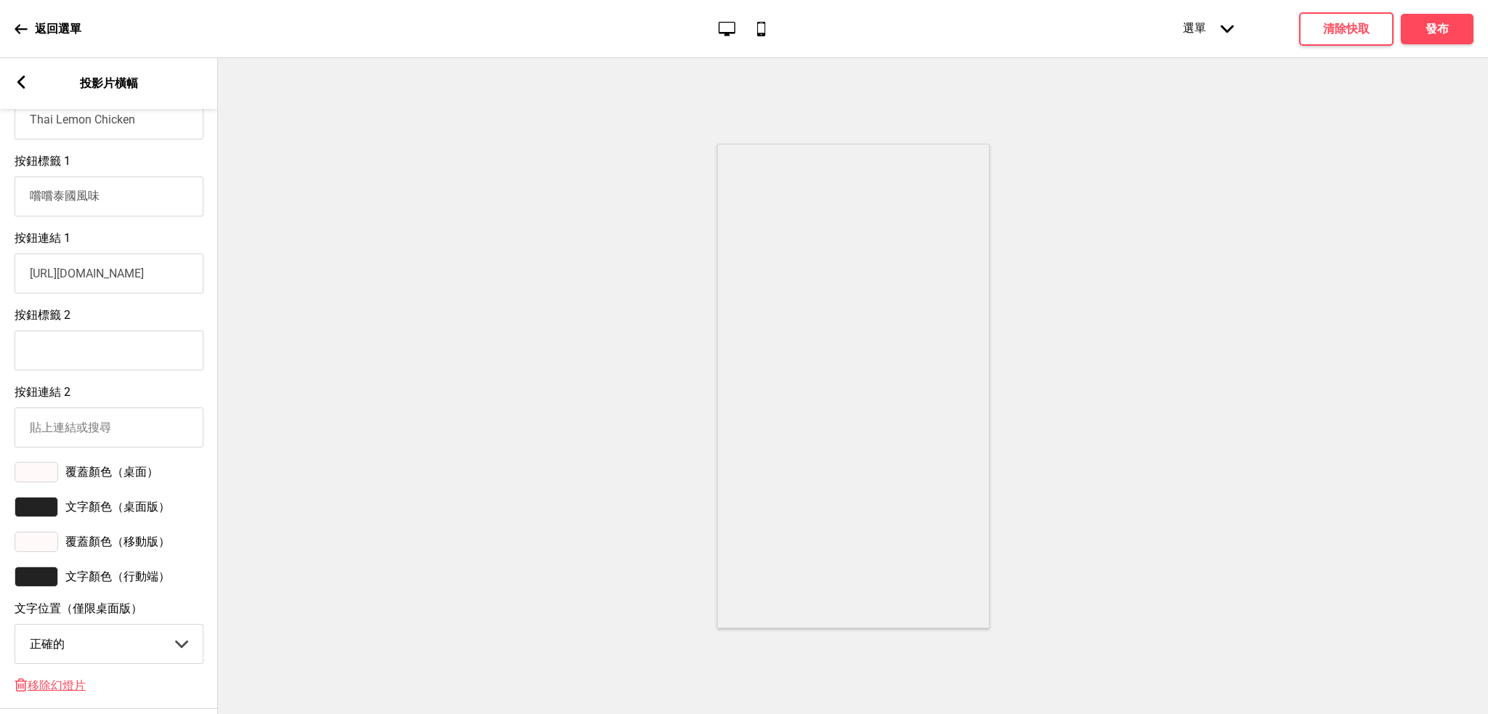
click at [1215, 168] on div at bounding box center [853, 386] width 1270 height 656
